Goal: Transaction & Acquisition: Purchase product/service

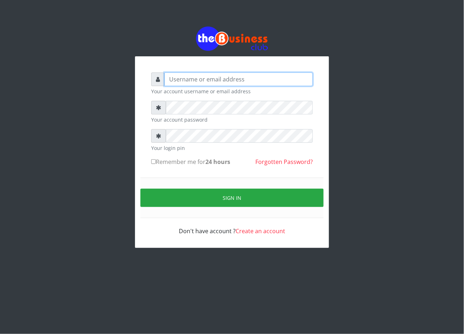
type input "cherpher"
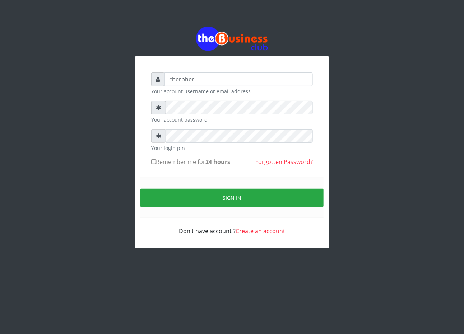
click at [154, 159] on label "Remember me for 24 hours" at bounding box center [190, 162] width 79 height 9
click at [154, 159] on input "Remember me for 24 hours" at bounding box center [153, 161] width 5 height 5
checkbox input "true"
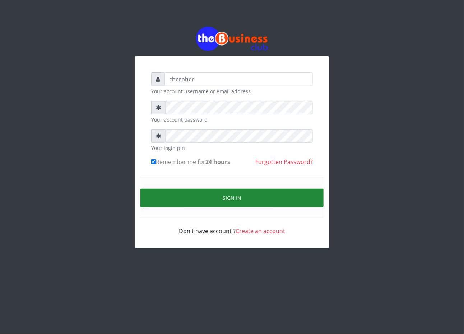
click at [154, 193] on button "Sign in" at bounding box center [231, 198] width 183 height 18
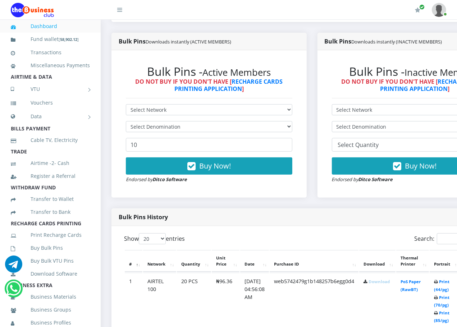
scroll to position [233, 0]
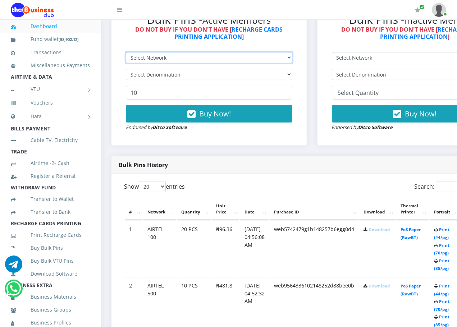
click at [138, 58] on select "Select Network MTN Globacom 9Mobile Airtel" at bounding box center [209, 57] width 166 height 11
select select "MTN"
click at [126, 53] on select "Select Network MTN Globacom 9Mobile Airtel" at bounding box center [209, 57] width 166 height 11
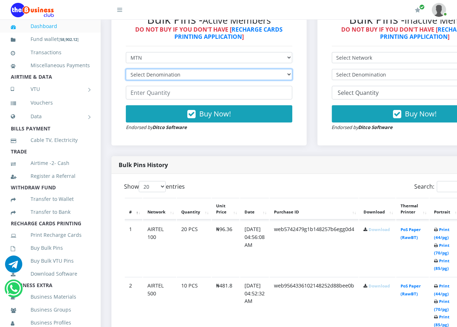
click at [138, 77] on select "Select Denomination MTN NGN100 - ₦96.94 MTN NGN200 - ₦193.88 MTN NGN400 - ₦387.…" at bounding box center [209, 74] width 166 height 11
select select "96.94-100"
click at [126, 70] on select "Select Denomination MTN NGN100 - ₦96.94 MTN NGN200 - ₦193.88 MTN NGN400 - ₦387.…" at bounding box center [209, 74] width 166 height 11
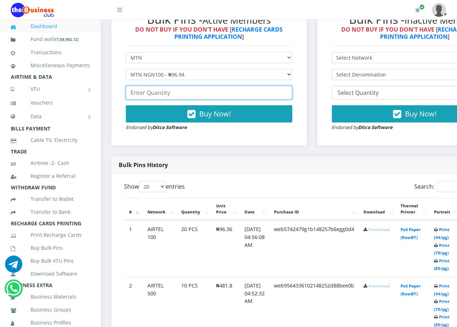
click at [135, 95] on input "number" at bounding box center [209, 93] width 166 height 14
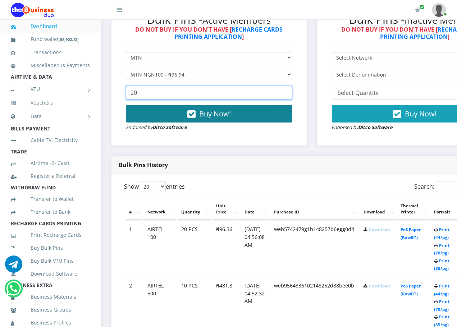
type input "20"
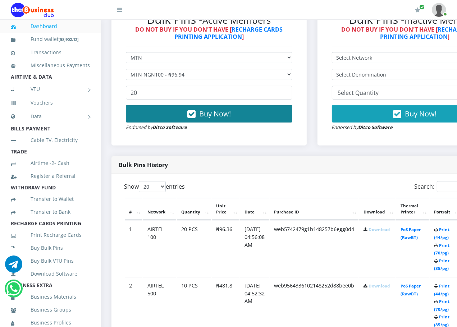
click at [139, 108] on button "Buy Now!" at bounding box center [209, 113] width 166 height 17
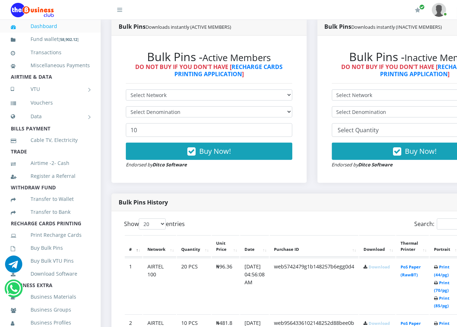
scroll to position [198, 0]
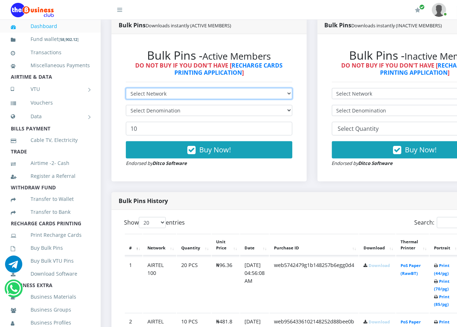
click at [163, 93] on select "Select Network MTN Globacom 9Mobile Airtel" at bounding box center [209, 93] width 166 height 11
select select "MTN"
click at [126, 89] on select "Select Network MTN Globacom 9Mobile Airtel" at bounding box center [209, 93] width 166 height 11
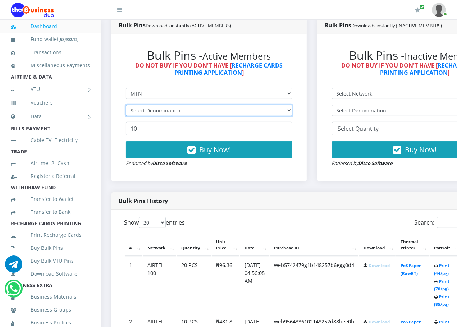
click at [162, 109] on select "Select Denomination" at bounding box center [209, 110] width 166 height 11
click at [126, 106] on select "Select Denomination" at bounding box center [209, 110] width 166 height 11
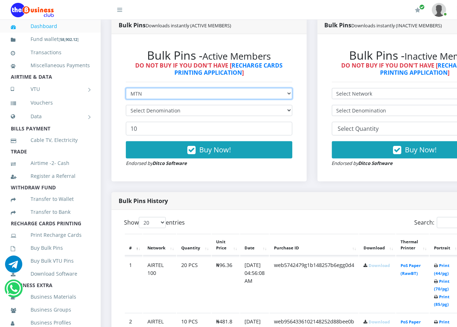
click at [160, 94] on select "Select Network MTN Globacom 9Mobile Airtel" at bounding box center [209, 93] width 166 height 11
click at [126, 89] on select "Select Network MTN Globacom 9Mobile Airtel" at bounding box center [209, 93] width 166 height 11
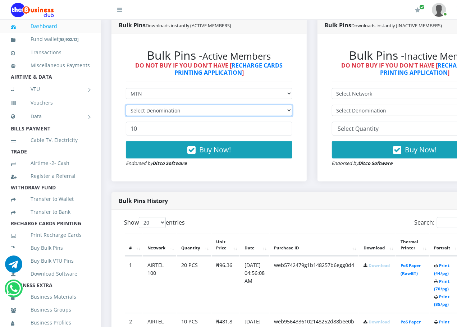
click at [151, 113] on select "Select Denomination" at bounding box center [209, 110] width 166 height 11
click at [126, 106] on select "Select Denomination" at bounding box center [209, 110] width 166 height 11
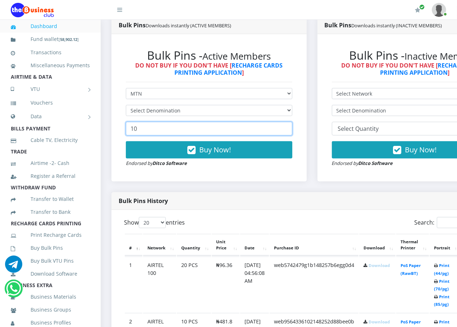
click at [142, 129] on input "10" at bounding box center [209, 129] width 166 height 14
type input "1"
type input "20"
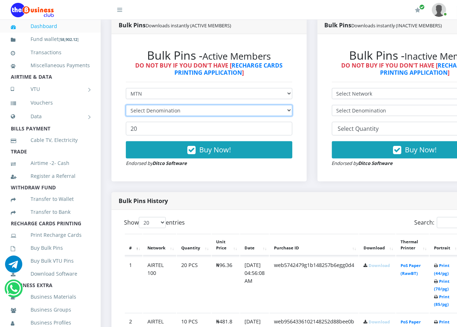
click at [149, 112] on select "Select Denomination" at bounding box center [209, 110] width 166 height 11
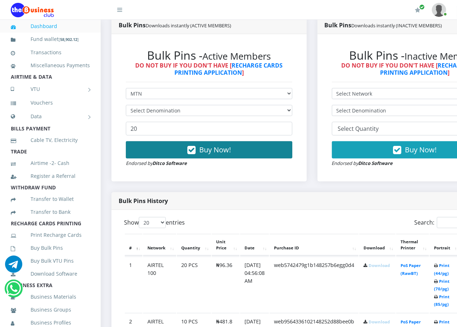
click at [181, 153] on button "Buy Now!" at bounding box center [209, 149] width 166 height 17
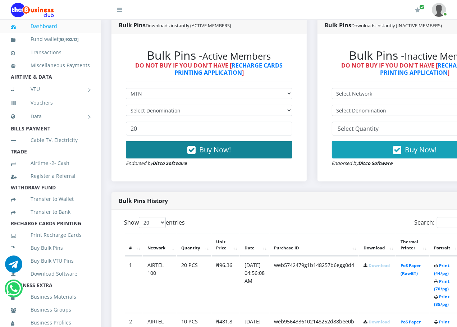
click at [181, 153] on button "Buy Now!" at bounding box center [209, 149] width 166 height 17
click at [181, 149] on button "Buy Now!" at bounding box center [209, 149] width 166 height 17
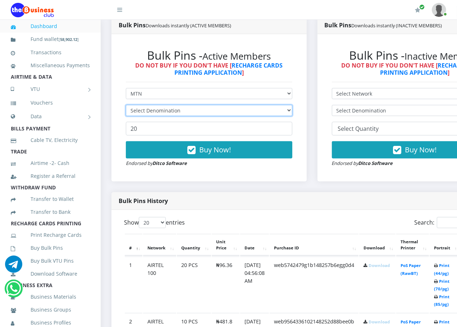
click at [171, 106] on select "Select Denomination" at bounding box center [209, 110] width 166 height 11
click at [170, 115] on select "Select Denomination" at bounding box center [209, 110] width 166 height 11
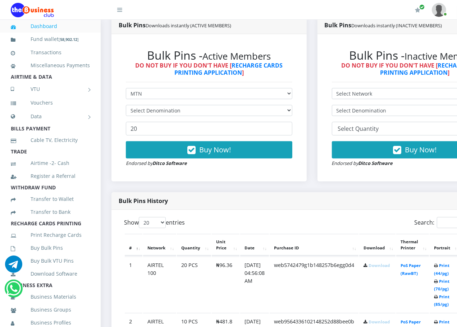
click at [174, 88] on div "Bulk Pins - Active Members DO NOT BUY IF YOU DON'T HAVE [ RECHARGE CARDS PRINTI…" at bounding box center [209, 107] width 181 height 133
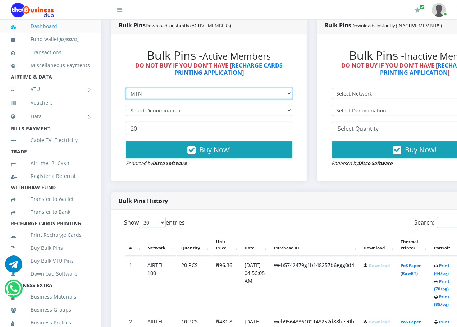
click at [174, 92] on select "Select Network MTN Globacom 9Mobile Airtel" at bounding box center [209, 93] width 166 height 11
select select "Glo"
click at [126, 89] on select "Select Network MTN Globacom 9Mobile Airtel" at bounding box center [209, 93] width 166 height 11
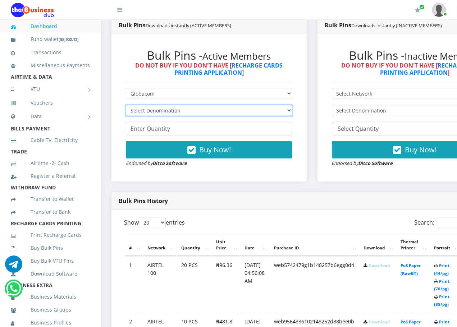
click at [163, 114] on select "Select Denomination Glo NGN100 - ₦96.45 Glo NGN200 - ₦192.90 Glo NGN500 - ₦482.…" at bounding box center [209, 110] width 166 height 11
select select "192.9-200"
click at [126, 106] on select "Select Denomination Glo NGN100 - ₦96.45 Glo NGN200 - ₦192.90 Glo NGN500 - ₦482.…" at bounding box center [209, 110] width 166 height 11
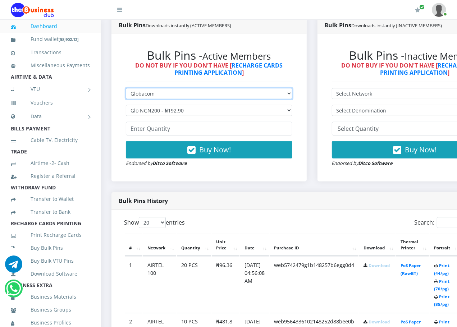
click at [156, 90] on select "Select Network MTN Globacom 9Mobile Airtel" at bounding box center [209, 93] width 166 height 11
select select "MTN"
click at [126, 89] on select "Select Network MTN Globacom 9Mobile Airtel" at bounding box center [209, 93] width 166 height 11
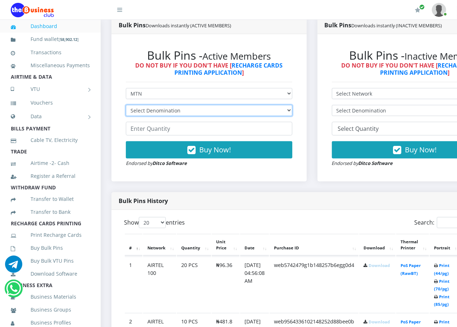
click at [152, 112] on select "Select Denomination" at bounding box center [209, 110] width 166 height 11
click at [126, 106] on select "Select Denomination MTN NGN100 - ₦96.94 MTN NGN200 - ₦193.88 MTN NGN400 - ₦387.…" at bounding box center [209, 110] width 166 height 11
click at [150, 112] on select "Select Denomination MTN NGN100 - ₦96.94 MTN NGN200 - ₦193.88 MTN NGN400 - ₦387.…" at bounding box center [209, 110] width 166 height 11
select select "193.88-200"
click at [126, 106] on select "Select Denomination MTN NGN100 - ₦96.94 MTN NGN200 - ₦193.88 MTN NGN400 - ₦387.…" at bounding box center [209, 110] width 166 height 11
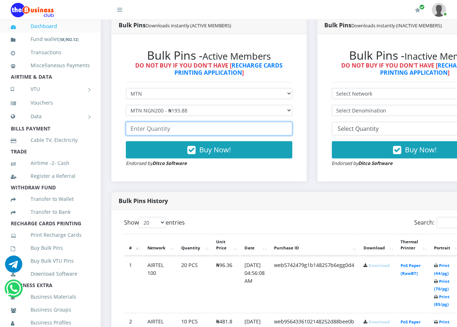
click at [147, 135] on input "number" at bounding box center [209, 129] width 166 height 14
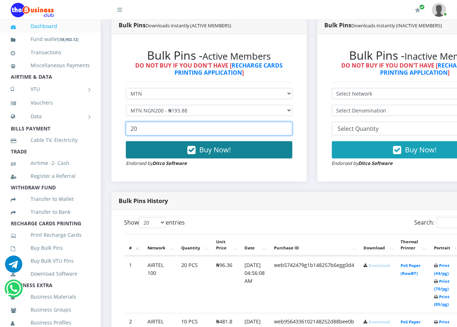
type input "20"
click at [151, 150] on button "Buy Now!" at bounding box center [209, 149] width 166 height 17
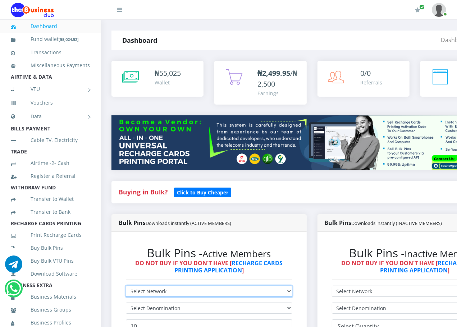
click at [189, 288] on select "Select Network MTN Globacom 9Mobile Airtel" at bounding box center [209, 291] width 166 height 11
select select "MTN"
click at [126, 286] on select "Select Network MTN Globacom 9Mobile Airtel" at bounding box center [209, 291] width 166 height 11
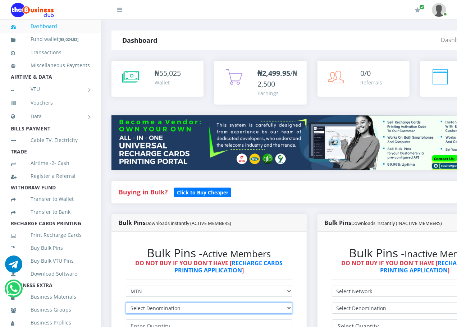
click at [162, 310] on select "Select Denomination MTN NGN100 - ₦96.94 MTN NGN200 - ₦193.88 MTN NGN400 - ₦387.…" at bounding box center [209, 307] width 166 height 11
select select "484.7-500"
click at [126, 303] on select "Select Denomination MTN NGN100 - ₦96.94 MTN NGN200 - ₦193.88 MTN NGN400 - ₦387.…" at bounding box center [209, 307] width 166 height 11
click at [236, 240] on div "Bulk Pins - Active Members DO NOT BUY IF YOU DON'T HAVE [ RECHARGE CARDS PRINTI…" at bounding box center [209, 305] width 181 height 133
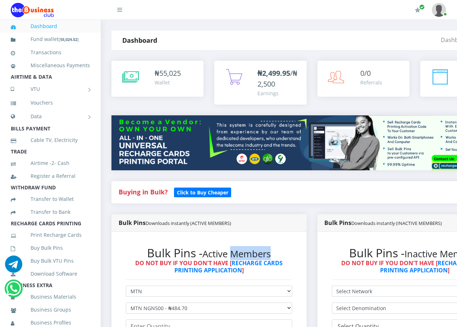
click at [236, 240] on div "Bulk Pins - Active Members DO NOT BUY IF YOU DON'T HAVE [ RECHARGE CARDS PRINTI…" at bounding box center [209, 305] width 181 height 133
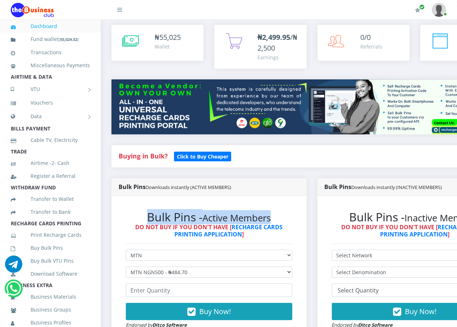
scroll to position [54, 0]
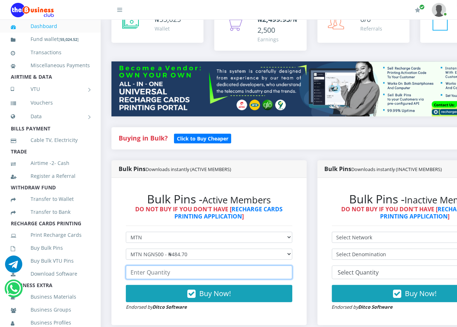
click at [258, 272] on input "number" at bounding box center [209, 272] width 166 height 14
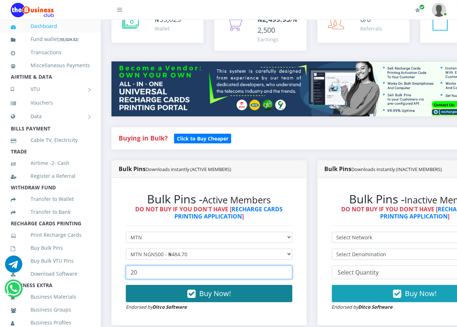
type input "20"
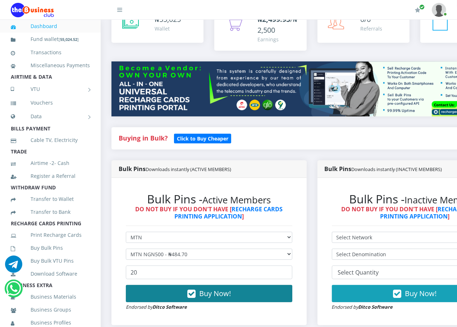
click at [262, 297] on button "Buy Now!" at bounding box center [209, 293] width 166 height 17
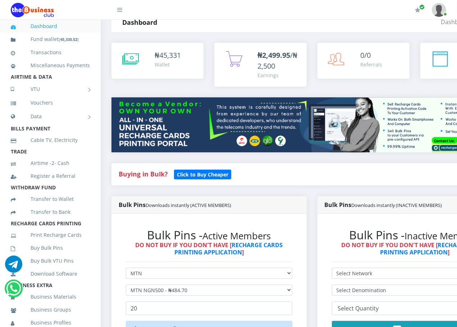
scroll to position [0, 0]
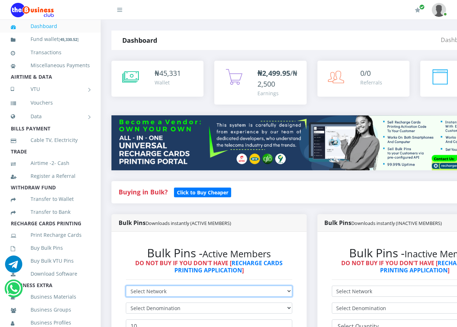
click at [144, 291] on select "Select Network MTN Globacom 9Mobile Airtel" at bounding box center [209, 291] width 166 height 11
select select "Glo"
click at [126, 286] on select "Select Network MTN Globacom 9Mobile Airtel" at bounding box center [209, 291] width 166 height 11
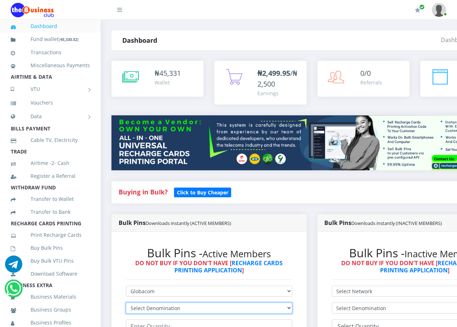
click at [131, 310] on select "Select Denomination Glo NGN100 - ₦96.45 Glo NGN200 - ₦192.90 Glo NGN500 - ₦482.…" at bounding box center [209, 307] width 166 height 11
select select "96.45-100"
click at [126, 303] on select "Select Denomination Glo NGN100 - ₦96.45 Glo NGN200 - ₦192.90 Glo NGN500 - ₦482.…" at bounding box center [209, 307] width 166 height 11
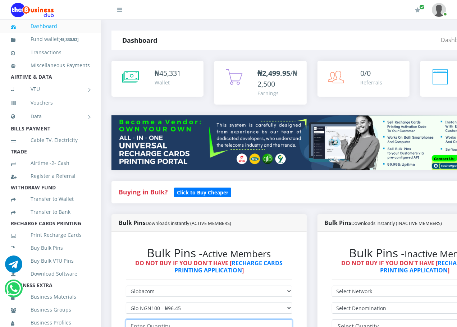
click at [135, 324] on input "number" at bounding box center [209, 326] width 166 height 14
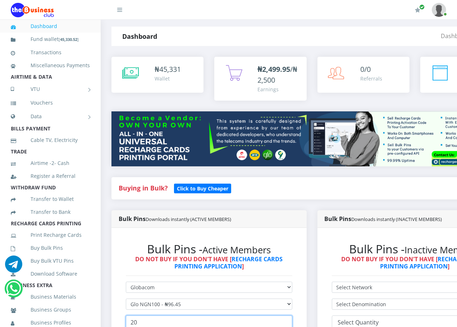
click at [281, 322] on input "20" at bounding box center [209, 322] width 166 height 14
click at [279, 326] on input "20" at bounding box center [209, 322] width 166 height 14
type input "20"
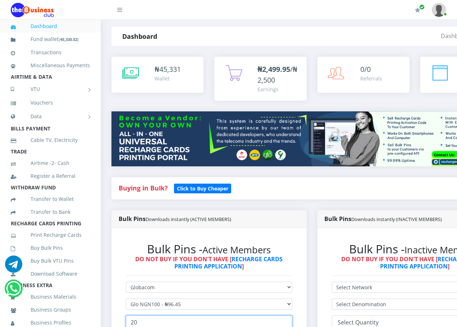
click at [185, 323] on input "20" at bounding box center [209, 322] width 166 height 14
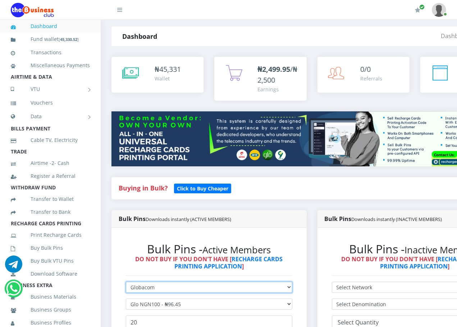
click at [291, 282] on select "Select Network MTN Globacom 9Mobile Airtel" at bounding box center [209, 287] width 166 height 11
click at [126, 282] on select "Select Network MTN Globacom 9Mobile Airtel" at bounding box center [209, 287] width 166 height 11
click at [285, 258] on h6 "DO NOT BUY IF YOU DON'T HAVE [ RECHARGE CARDS PRINTING APPLICATION ]" at bounding box center [209, 263] width 166 height 14
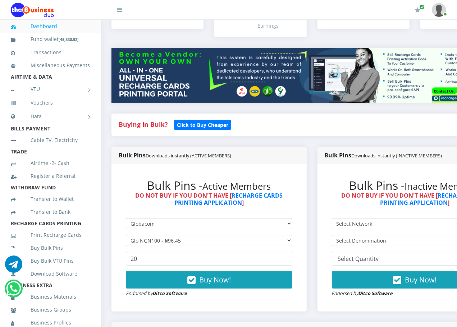
scroll to position [72, 0]
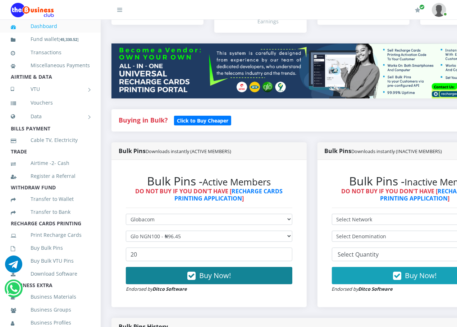
click at [267, 270] on button "Buy Now!" at bounding box center [209, 275] width 166 height 17
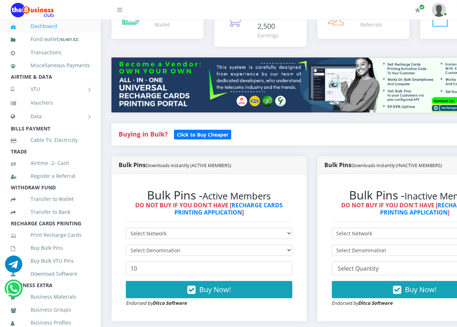
scroll to position [54, 0]
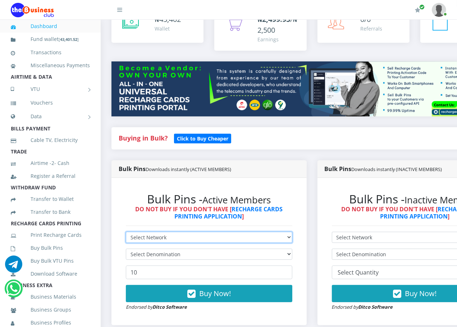
click at [239, 236] on select "Select Network MTN Globacom 9Mobile Airtel" at bounding box center [209, 237] width 166 height 11
select select "Glo"
click at [126, 232] on select "Select Network MTN Globacom 9Mobile Airtel" at bounding box center [209, 237] width 166 height 11
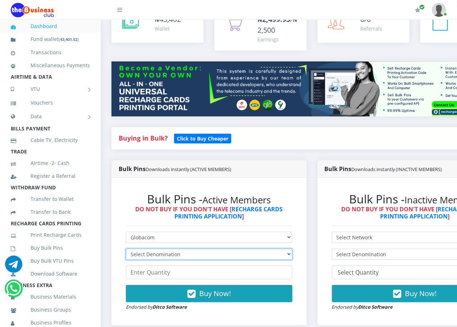
click at [236, 255] on select "Select Denomination Glo NGN100 - ₦96.45 Glo NGN200 - ₦192.90 Glo NGN500 - ₦482.…" at bounding box center [209, 254] width 166 height 11
select select "192.9-200"
click at [126, 249] on select "Select Denomination Glo NGN100 - ₦96.45 Glo NGN200 - ₦192.90 Glo NGN500 - ₦482.…" at bounding box center [209, 254] width 166 height 11
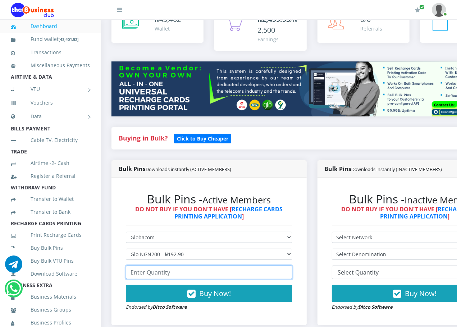
click at [229, 277] on input "number" at bounding box center [209, 272] width 166 height 14
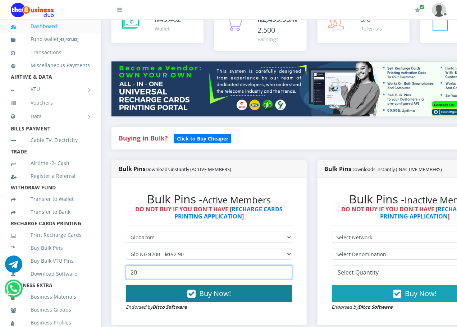
type input "20"
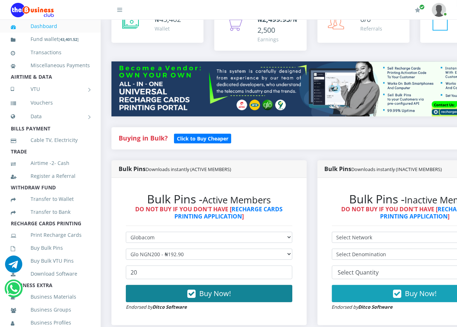
click at [228, 297] on span "Buy Now!" at bounding box center [215, 293] width 32 height 10
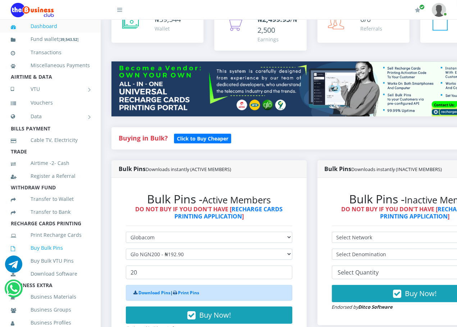
click at [69, 253] on link "Buy Bulk Pins" at bounding box center [50, 248] width 79 height 17
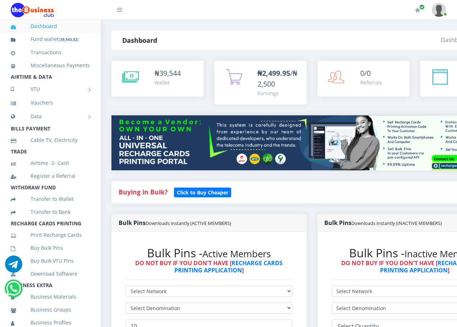
click at [312, 285] on div "Bulk Pins Downloads instantly (ACTIVE MEMBERS) Bulk Pins - Active Members DO NO…" at bounding box center [209, 302] width 206 height 176
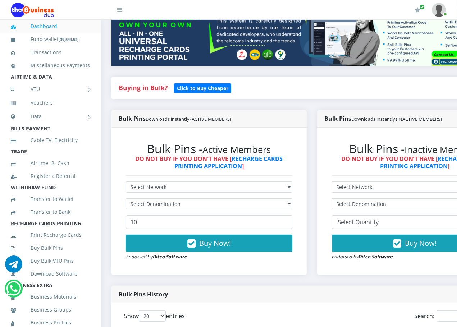
scroll to position [108, 0]
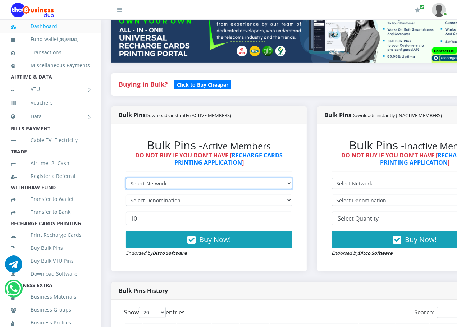
click at [204, 180] on select "Select Network MTN Globacom 9Mobile Airtel" at bounding box center [209, 183] width 166 height 11
select select "Glo"
click at [126, 179] on select "Select Network MTN Globacom 9Mobile Airtel" at bounding box center [209, 183] width 166 height 11
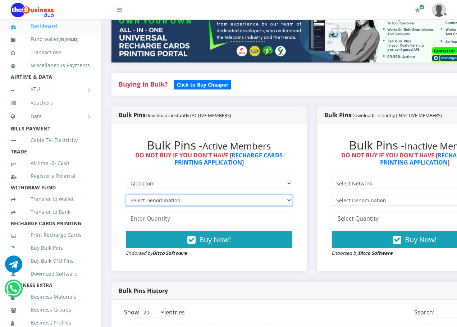
click at [212, 205] on select "Select Denomination Glo NGN100 - ₦96.45 Glo NGN200 - ₦192.90 Glo NGN500 - ₦482.…" at bounding box center [209, 200] width 166 height 11
select select "482.25-500"
click at [126, 195] on select "Select Denomination Glo NGN100 - ₦96.45 Glo NGN200 - ₦192.90 Glo NGN500 - ₦482.…" at bounding box center [209, 200] width 166 height 11
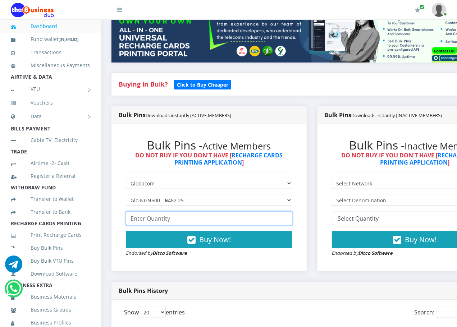
click at [211, 225] on input "number" at bounding box center [209, 219] width 166 height 14
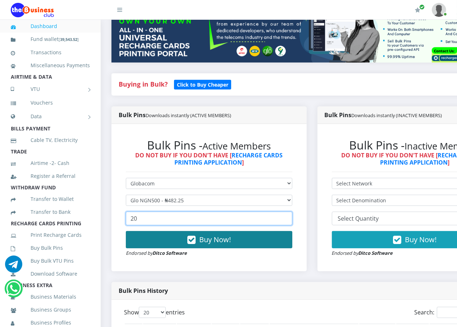
type input "20"
click at [216, 241] on span "Buy Now!" at bounding box center [215, 240] width 32 height 10
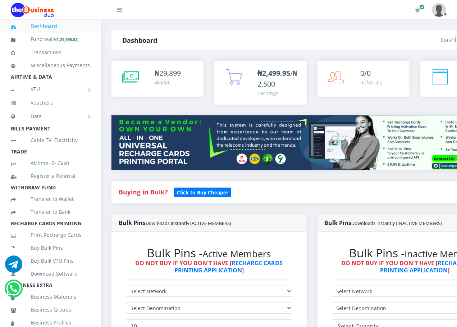
click at [321, 247] on div "Bulk Pins - Inactive Members DO NOT BUY IF YOU DON'T HAVE [ RECHARGE CARDS PRIN…" at bounding box center [414, 305] width 195 height 147
click at [317, 244] on div "Bulk Pins Downloads instantly (INACTIVE MEMBERS) Bulk Pins - Inactive Members D…" at bounding box center [415, 302] width 206 height 176
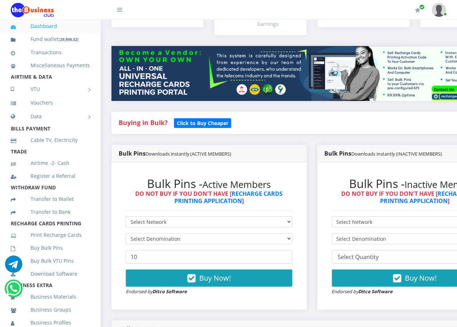
scroll to position [72, 0]
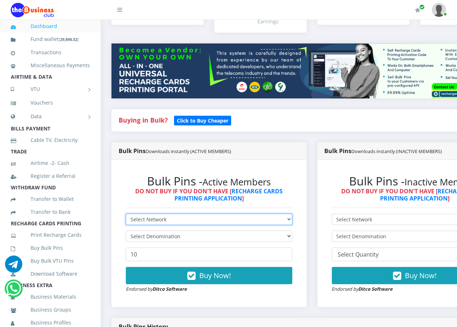
click at [275, 216] on select "Select Network MTN Globacom 9Mobile Airtel" at bounding box center [209, 219] width 166 height 11
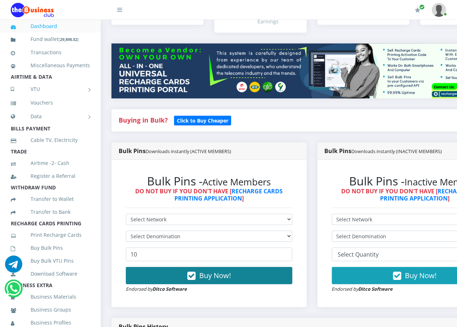
click at [287, 283] on button "Buy Now!" at bounding box center [209, 275] width 166 height 17
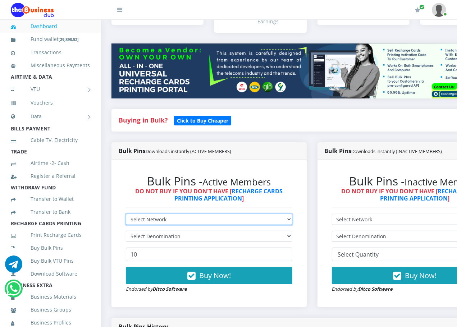
click at [256, 218] on select "Select Network MTN Globacom 9Mobile Airtel" at bounding box center [209, 219] width 166 height 11
select select "Airtel"
click at [126, 214] on select "Select Network MTN Globacom 9Mobile Airtel" at bounding box center [209, 219] width 166 height 11
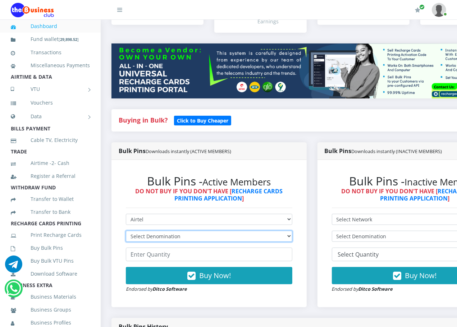
click at [242, 241] on select "Select Denomination Airtel NGN100 - ₦96.36 Airtel NGN200 - ₦192.72 Airtel NGN50…" at bounding box center [209, 236] width 166 height 11
select select "96.36-100"
click at [126, 231] on select "Select Denomination Airtel NGN100 - ₦96.36 Airtel NGN200 - ₦192.72 Airtel NGN50…" at bounding box center [209, 236] width 166 height 11
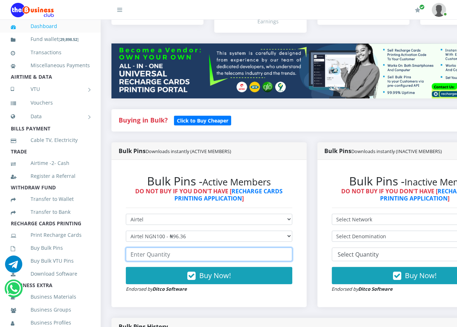
click at [241, 255] on input "number" at bounding box center [209, 255] width 166 height 14
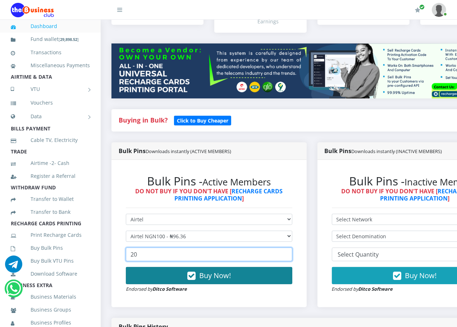
type input "20"
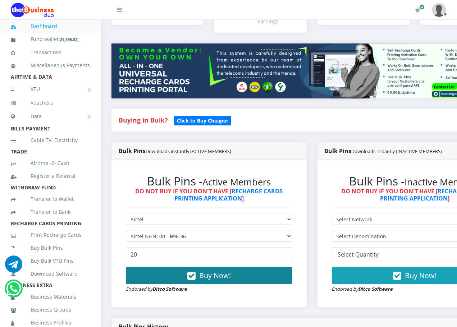
click at [253, 269] on button "Buy Now!" at bounding box center [209, 275] width 166 height 17
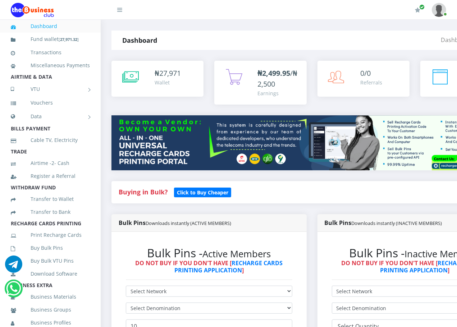
click at [320, 258] on div "Bulk Pins Downloads instantly (INACTIVE MEMBERS) Bulk Pins - Inactive Members D…" at bounding box center [415, 302] width 206 height 176
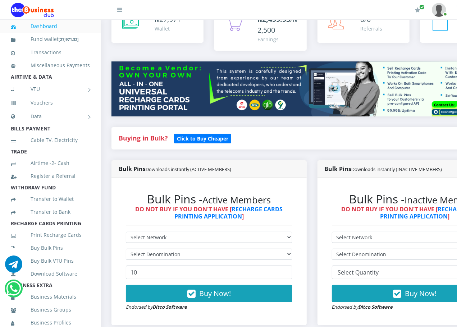
scroll to position [72, 0]
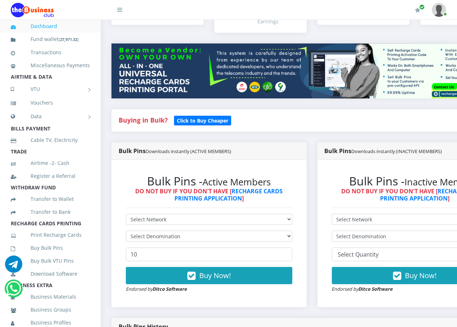
click at [238, 214] on div "Bulk Pins - Active Members DO NOT BUY IF YOU DON'T HAVE [ RECHARGE CARDS PRINTI…" at bounding box center [209, 233] width 181 height 133
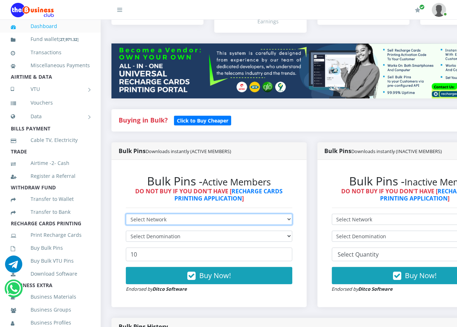
click at [237, 220] on select "Select Network MTN Globacom 9Mobile Airtel" at bounding box center [209, 219] width 166 height 11
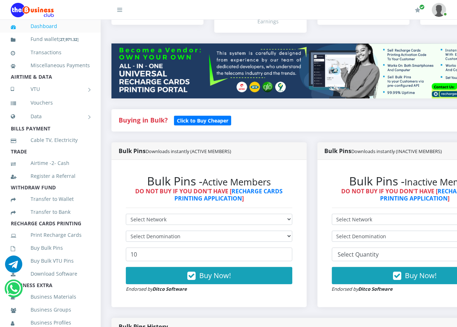
click at [238, 291] on div "Buy Now! Endorsed by Ditco Software" at bounding box center [209, 280] width 166 height 26
click at [218, 213] on div "Bulk Pins - Active Members DO NOT BUY IF YOU DON'T HAVE [ RECHARGE CARDS PRINTI…" at bounding box center [209, 233] width 181 height 133
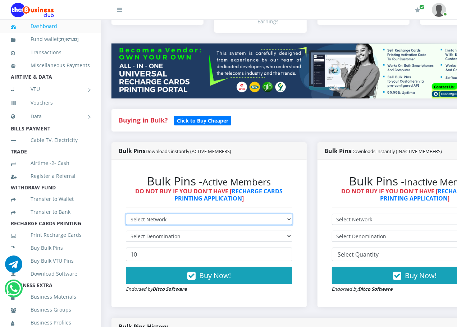
click at [218, 218] on select "Select Network MTN Globacom 9Mobile Airtel" at bounding box center [209, 219] width 166 height 11
select select "Airtel"
click at [126, 214] on select "Select Network MTN Globacom 9Mobile Airtel" at bounding box center [209, 219] width 166 height 11
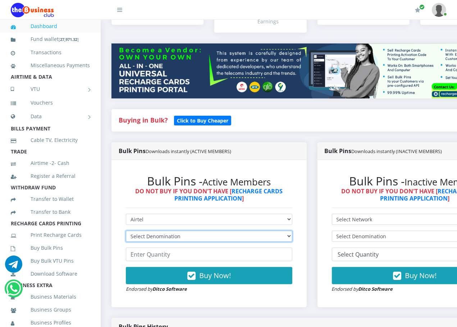
click at [206, 234] on select "Select Denomination Airtel NGN100 - ₦96.36 Airtel NGN200 - ₦192.72 Airtel NGN50…" at bounding box center [209, 236] width 166 height 11
select select "192.72-200"
click at [126, 231] on select "Select Denomination Airtel NGN100 - ₦96.36 Airtel NGN200 - ₦192.72 Airtel NGN50…" at bounding box center [209, 236] width 166 height 11
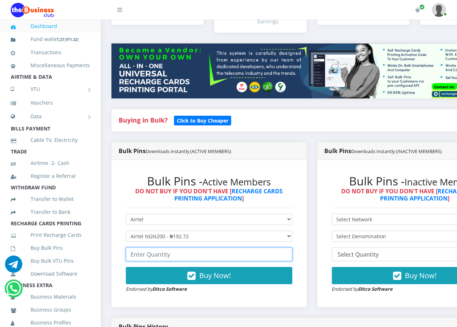
click at [205, 259] on input "number" at bounding box center [209, 255] width 166 height 14
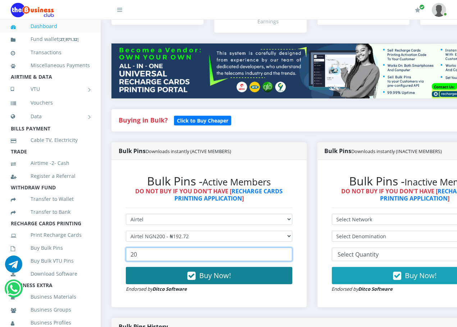
type input "20"
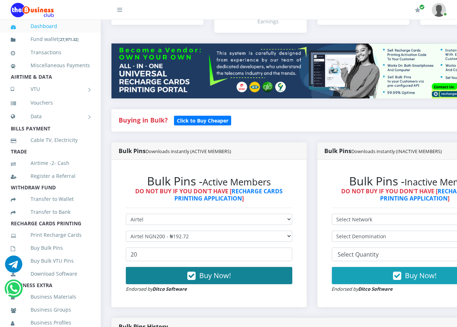
click at [235, 284] on button "Buy Now!" at bounding box center [209, 275] width 166 height 17
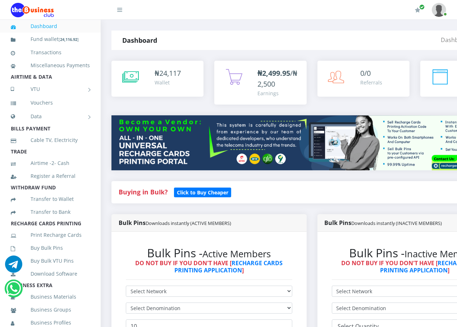
click at [312, 288] on div "Bulk Pins Downloads instantly (ACTIVE MEMBERS) Bulk Pins - Active Members DO NO…" at bounding box center [209, 302] width 206 height 176
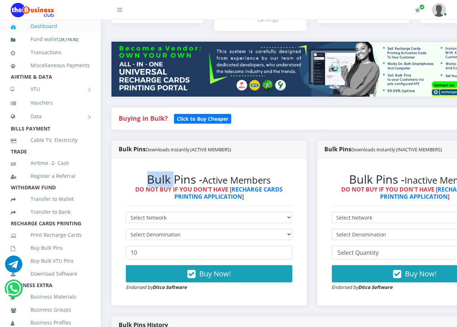
scroll to position [90, 0]
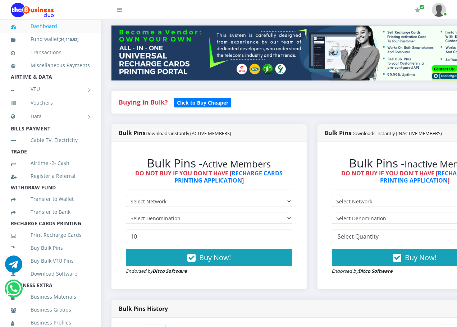
click at [238, 196] on div "Bulk Pins - Active Members DO NOT BUY IF YOU DON'T HAVE [ RECHARGE CARDS PRINTI…" at bounding box center [209, 215] width 181 height 133
click at [238, 201] on select "Select Network MTN Globacom 9Mobile Airtel" at bounding box center [209, 201] width 166 height 11
select select "Airtel"
click at [126, 196] on select "Select Network MTN Globacom 9Mobile Airtel" at bounding box center [209, 201] width 166 height 11
click at [239, 220] on select "Select Denomination Airtel NGN100 - ₦96.36 Airtel NGN200 - ₦192.72 Airtel NGN50…" at bounding box center [209, 218] width 166 height 11
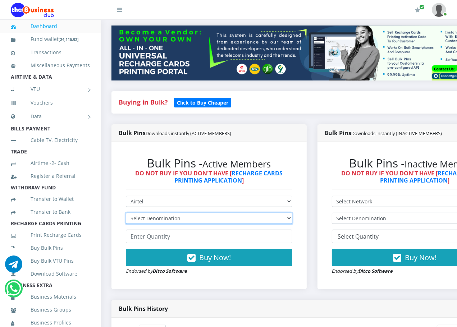
select select "481.8-500"
click at [126, 213] on select "Select Denomination Airtel NGN100 - ₦96.36 Airtel NGN200 - ₦192.72 Airtel NGN50…" at bounding box center [209, 218] width 166 height 11
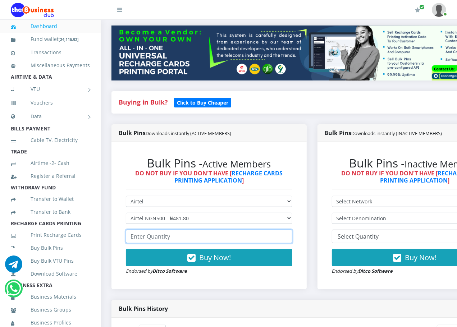
click at [230, 237] on input "number" at bounding box center [209, 237] width 166 height 14
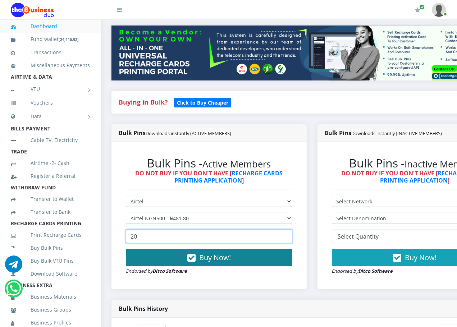
type input "20"
click at [231, 254] on span "Buy Now!" at bounding box center [215, 258] width 32 height 10
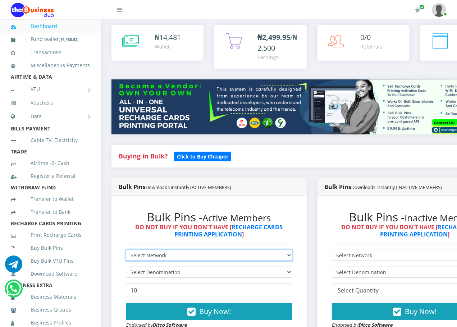
click at [213, 253] on select "Select Network MTN Globacom 9Mobile Airtel" at bounding box center [209, 255] width 166 height 11
select select "Airtel"
click at [126, 250] on select "Select Network MTN Globacom 9Mobile Airtel" at bounding box center [209, 255] width 166 height 11
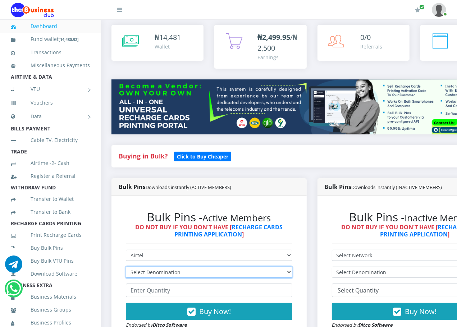
click at [204, 273] on select "Select Denomination Airtel NGN100 - ₦96.36 Airtel NGN200 - ₦192.72 Airtel NGN50…" at bounding box center [209, 272] width 166 height 11
select select "481.8-500"
click at [126, 267] on select "Select Denomination Airtel NGN100 - ₦96.36 Airtel NGN200 - ₦192.72 Airtel NGN50…" at bounding box center [209, 272] width 166 height 11
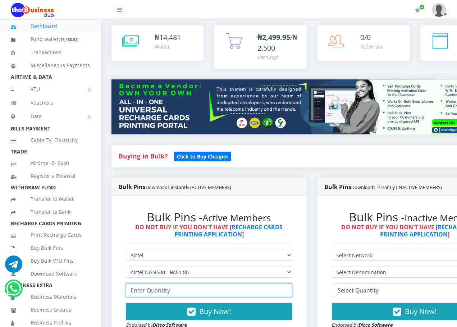
click at [197, 294] on input "number" at bounding box center [209, 290] width 166 height 14
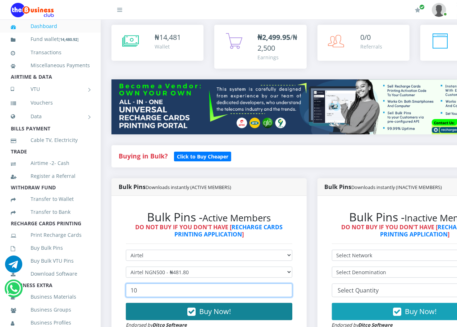
type input "10"
click at [203, 313] on span "Buy Now!" at bounding box center [215, 311] width 32 height 10
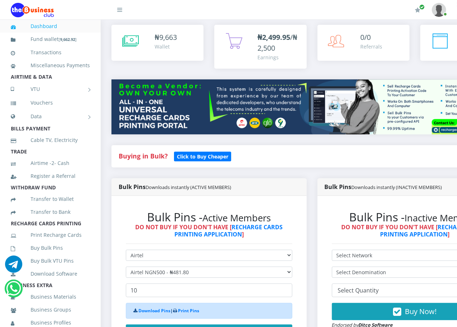
click at [311, 318] on div "Bulk Pins Downloads instantly (ACTIVE MEMBERS) Bulk Pins - Active Members DO NO…" at bounding box center [209, 276] width 206 height 197
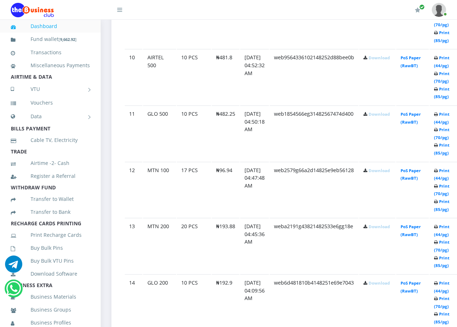
scroll to position [934, 0]
